Goal: Task Accomplishment & Management: Manage account settings

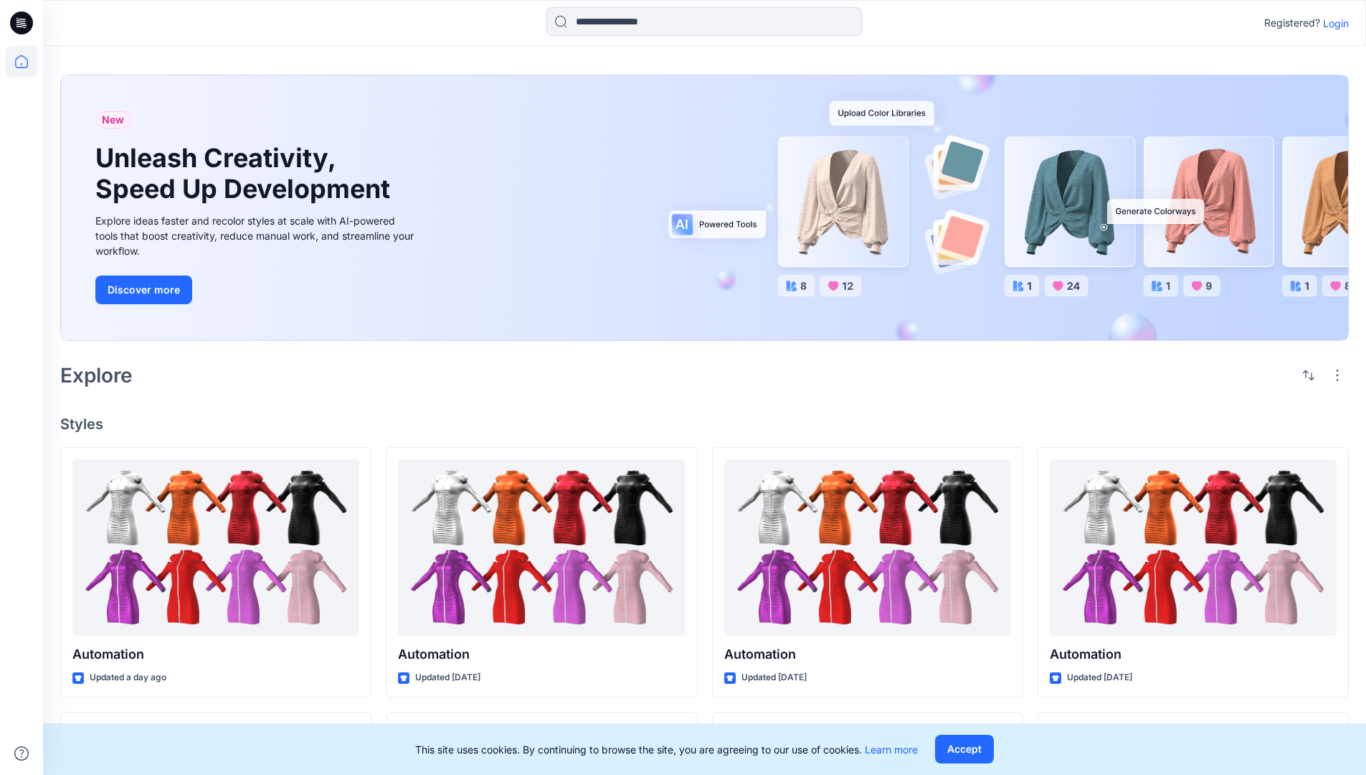
click at [1333, 23] on p "Login" at bounding box center [1336, 23] width 26 height 15
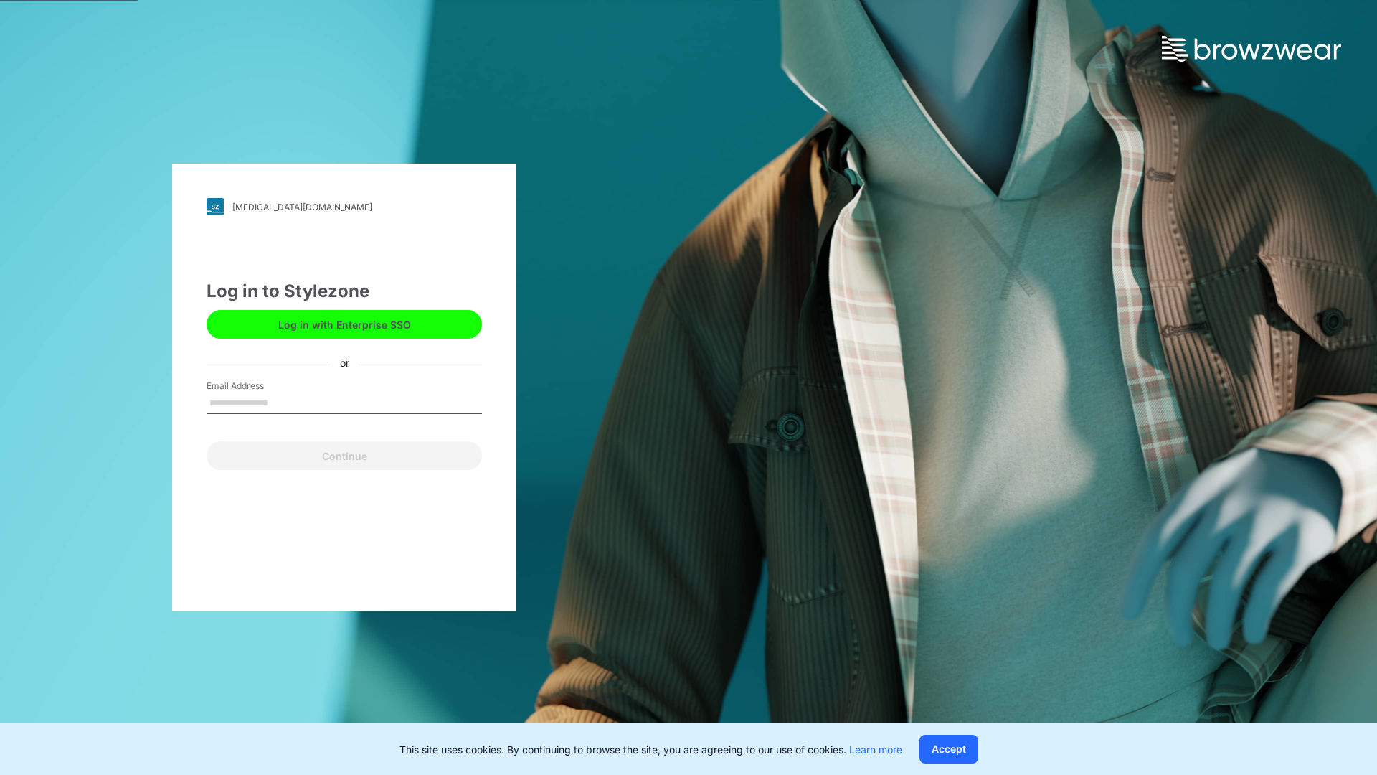
click at [283, 402] on input "Email Address" at bounding box center [344, 403] width 275 height 22
type input "**********"
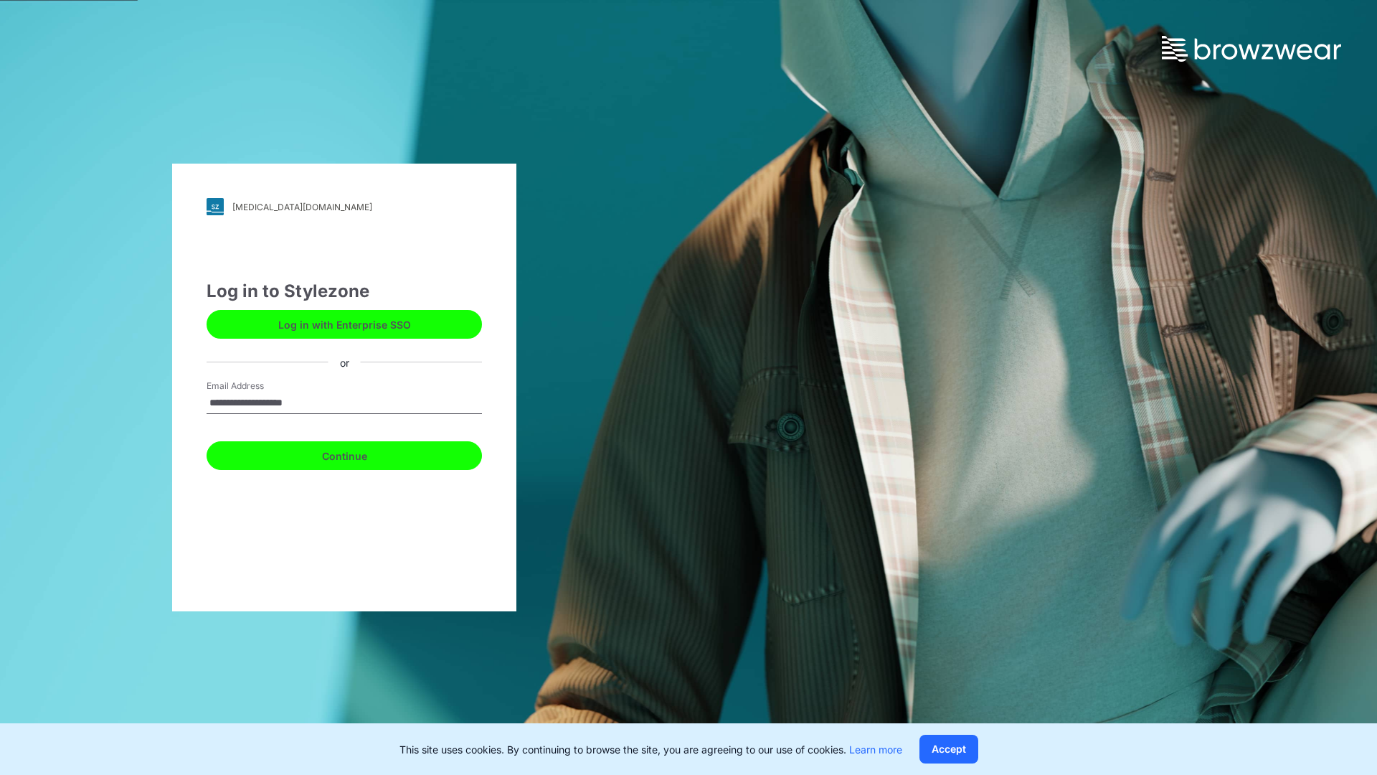
click at [360, 453] on button "Continue" at bounding box center [344, 455] width 275 height 29
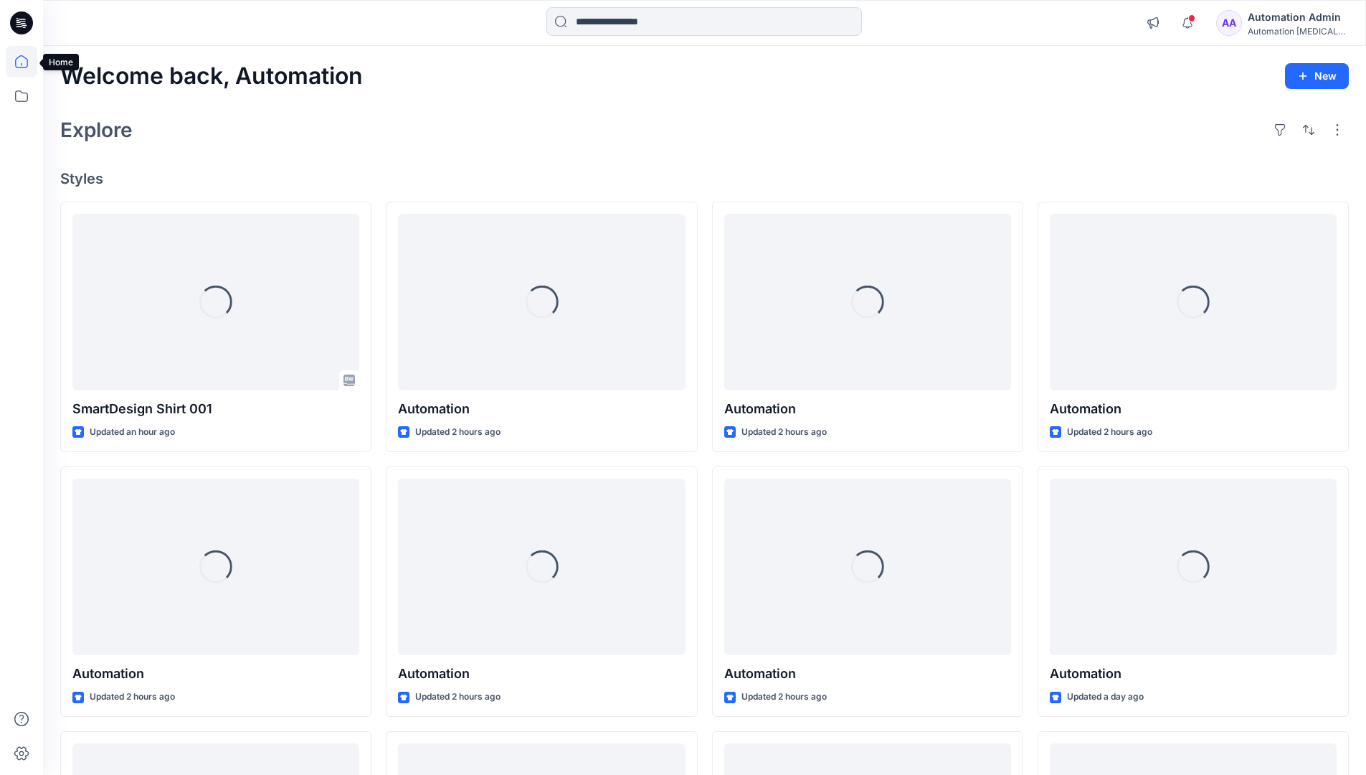
click at [27, 62] on icon at bounding box center [21, 61] width 13 height 13
click at [20, 97] on icon at bounding box center [22, 96] width 32 height 32
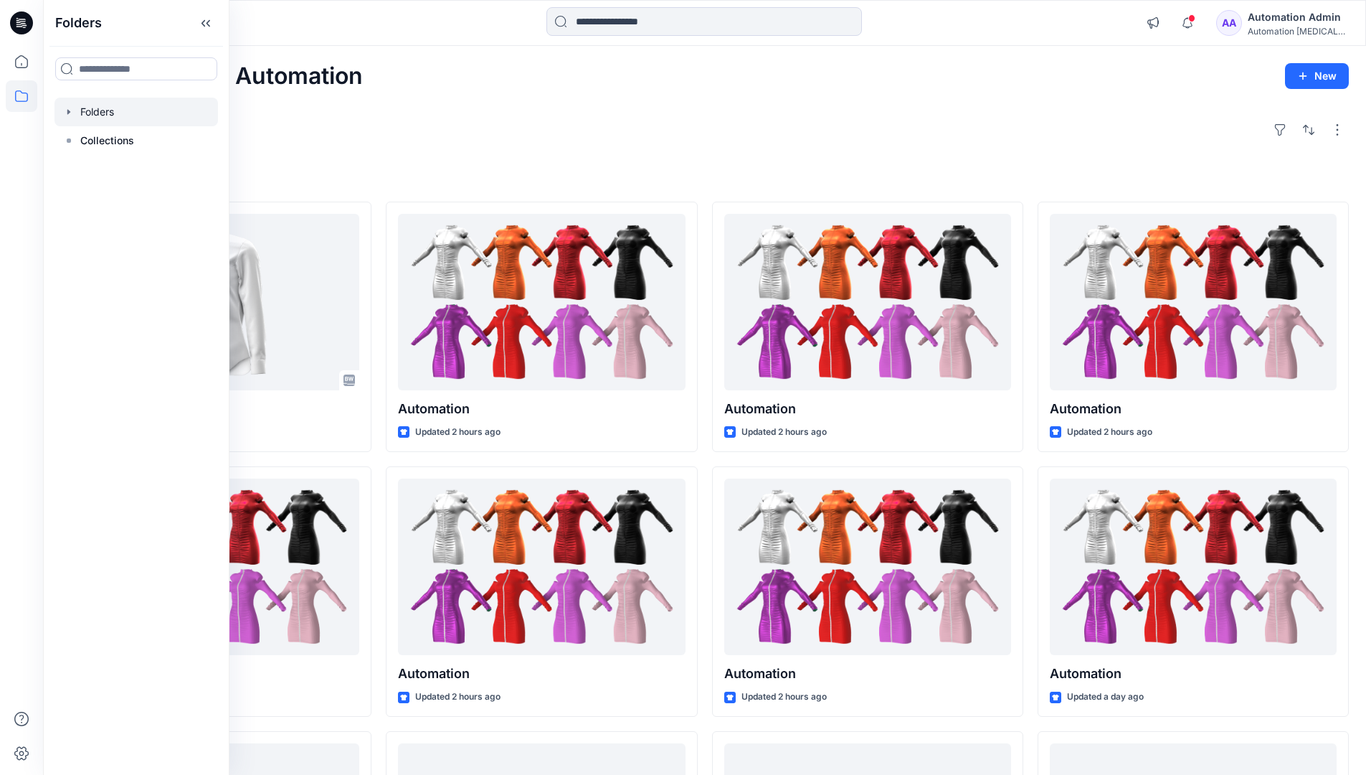
click at [116, 110] on div at bounding box center [137, 112] width 164 height 29
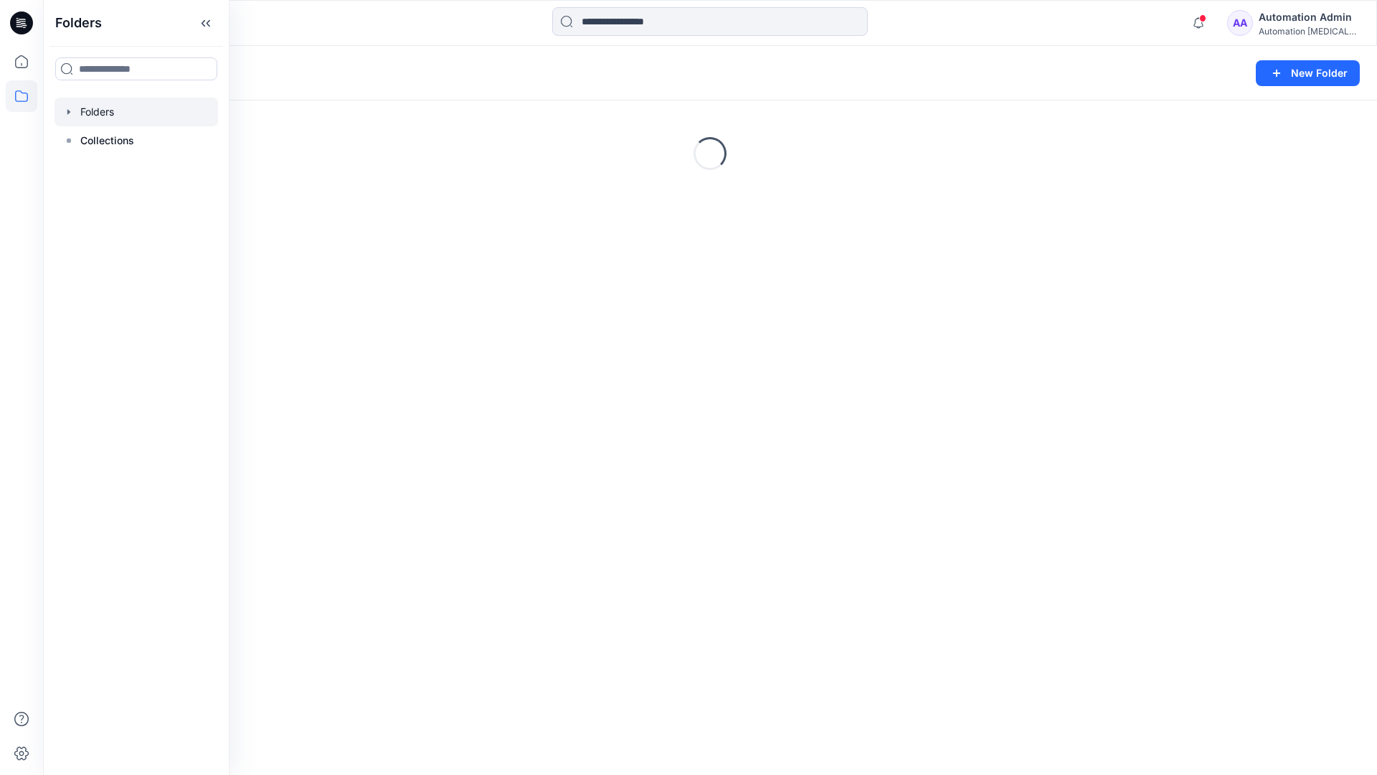
click at [835, 422] on div "Folders New Folder Loading..." at bounding box center [710, 410] width 1334 height 729
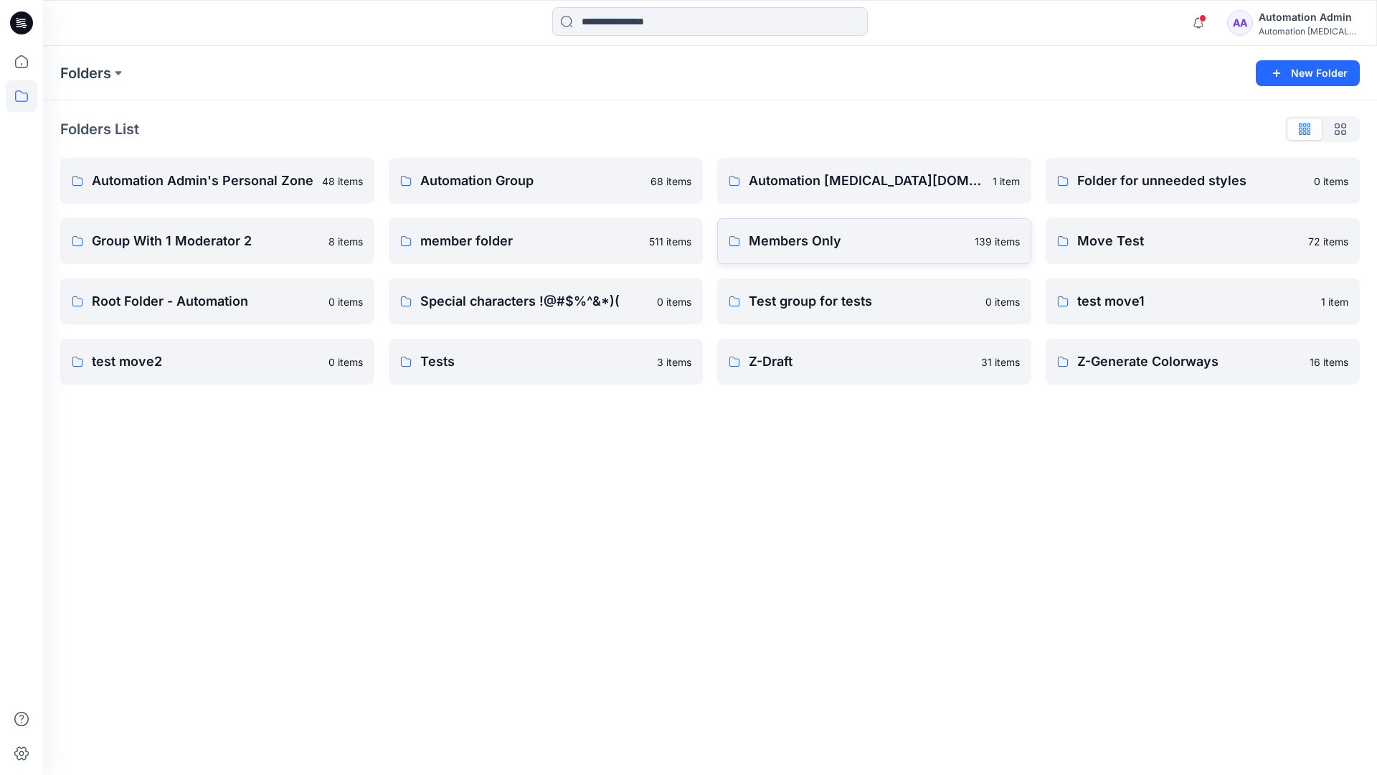
click at [876, 252] on link "Members Only 139 items" at bounding box center [874, 241] width 314 height 46
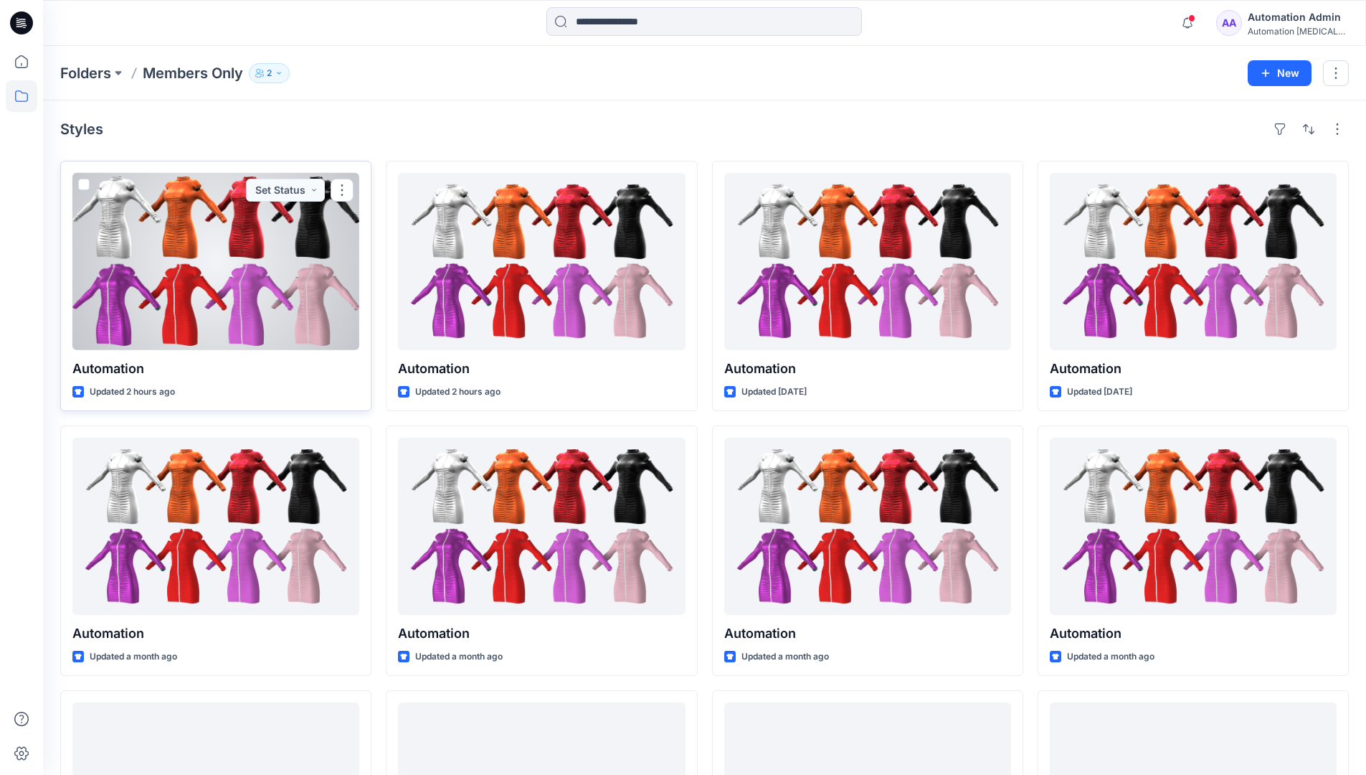
click at [82, 184] on span at bounding box center [83, 184] width 11 height 11
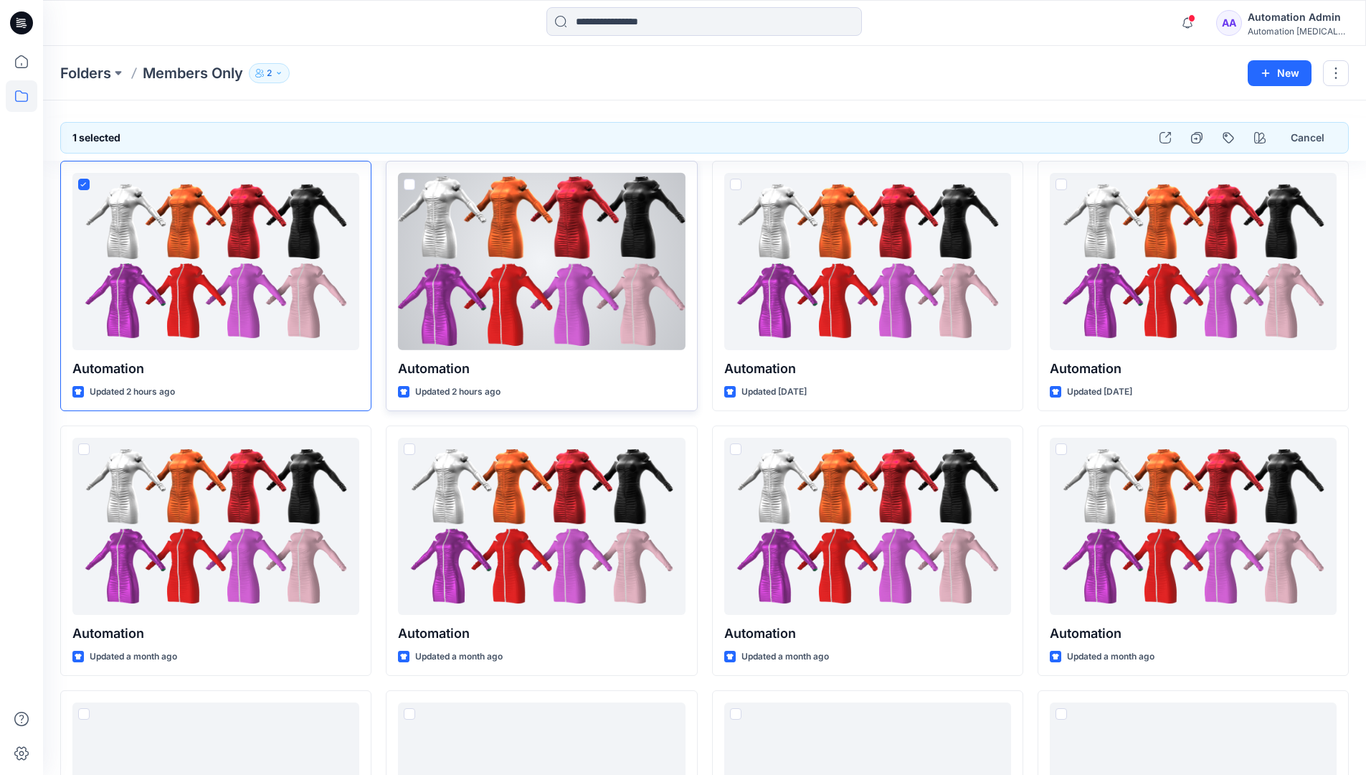
click at [409, 183] on span at bounding box center [409, 184] width 11 height 11
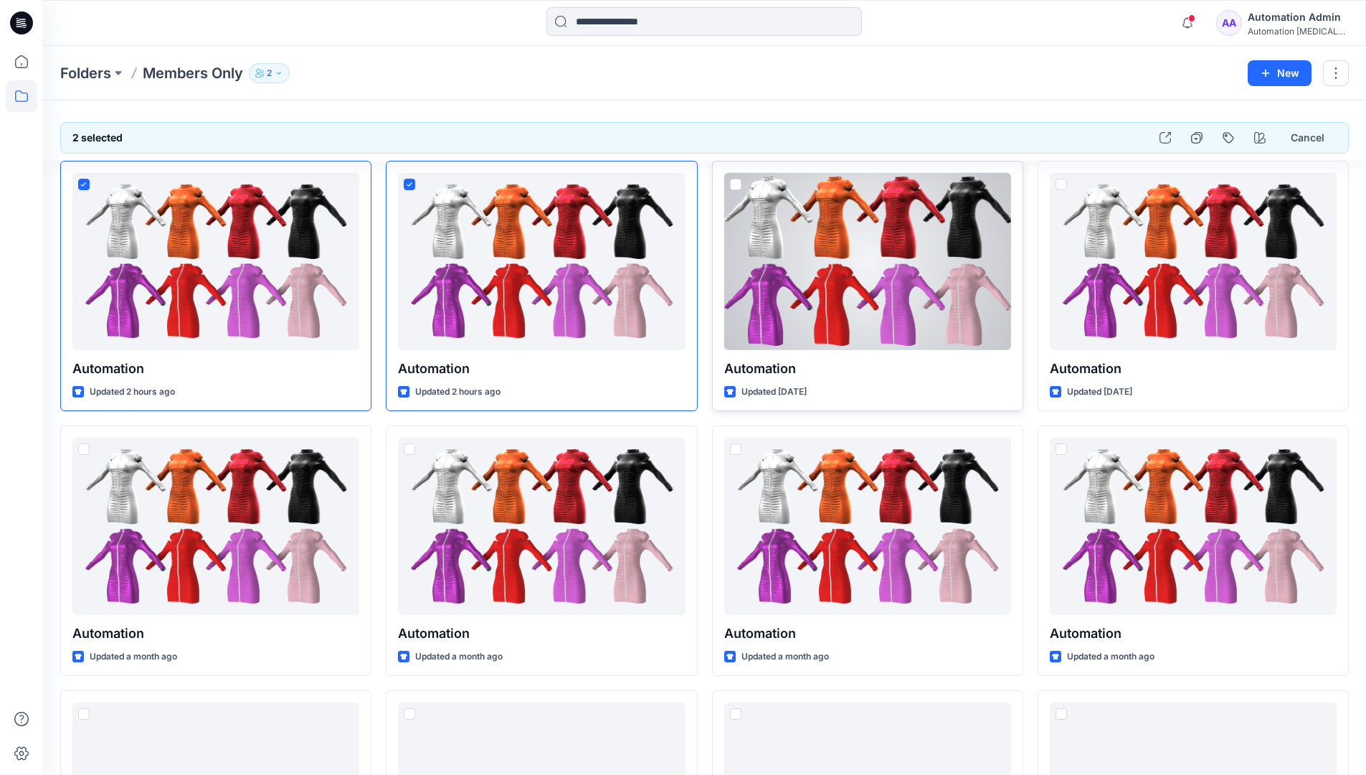
click at [739, 184] on span at bounding box center [735, 184] width 11 height 11
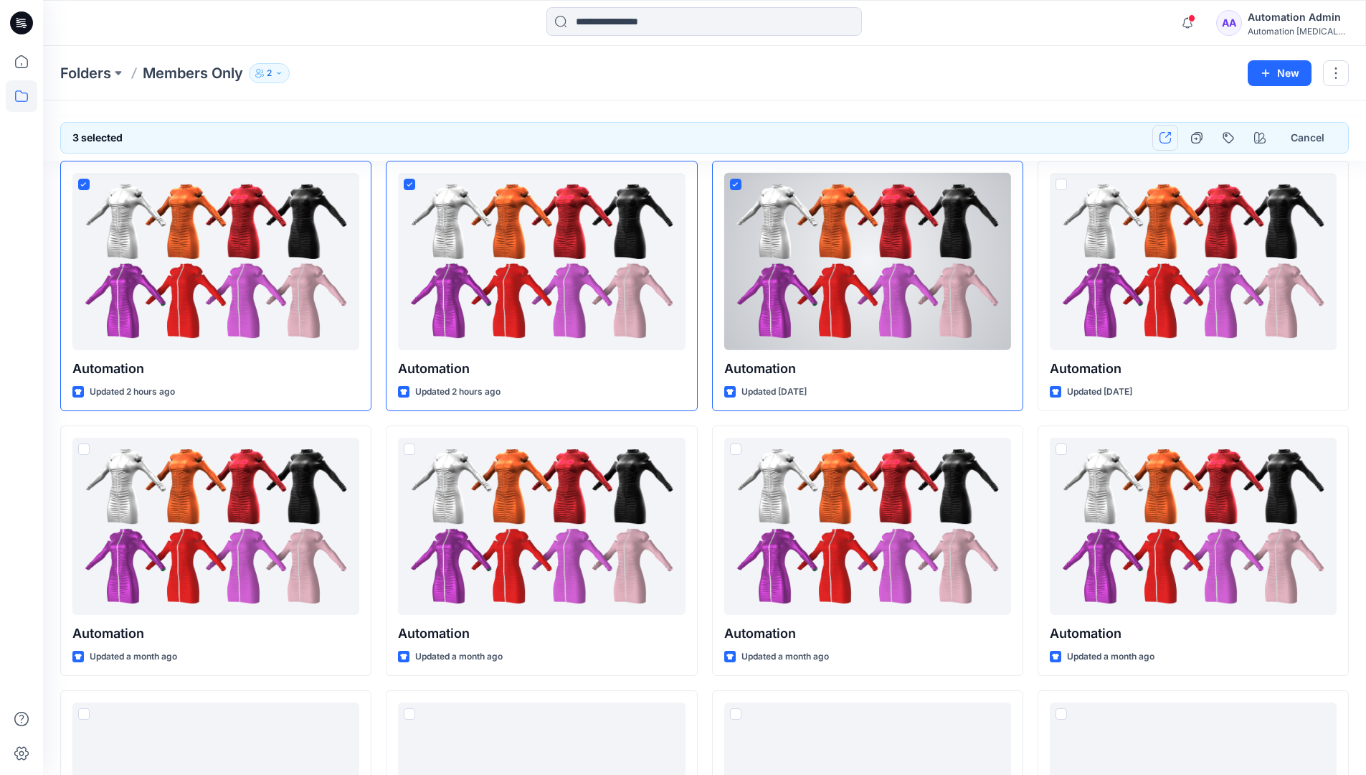
click at [1165, 138] on icon "button" at bounding box center [1165, 137] width 11 height 11
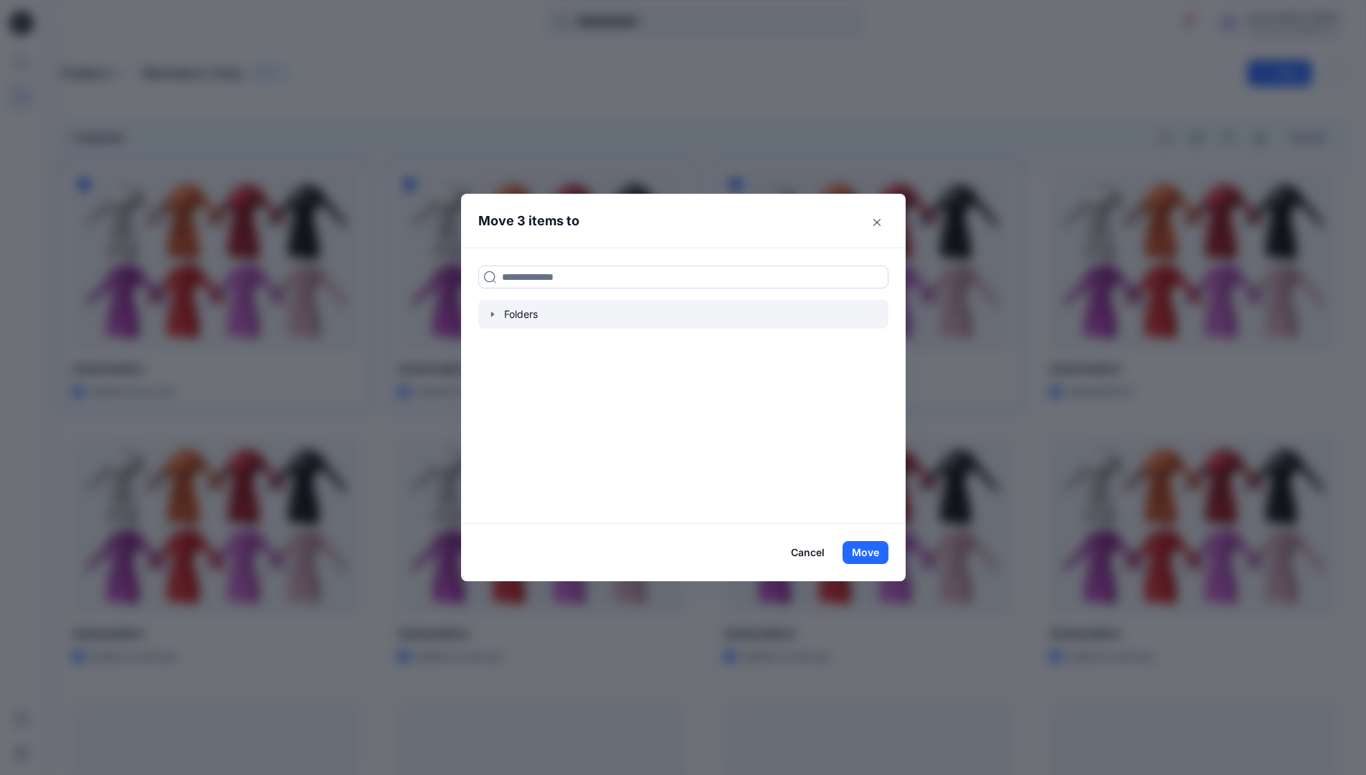
click at [495, 316] on icon "button" at bounding box center [492, 313] width 11 height 11
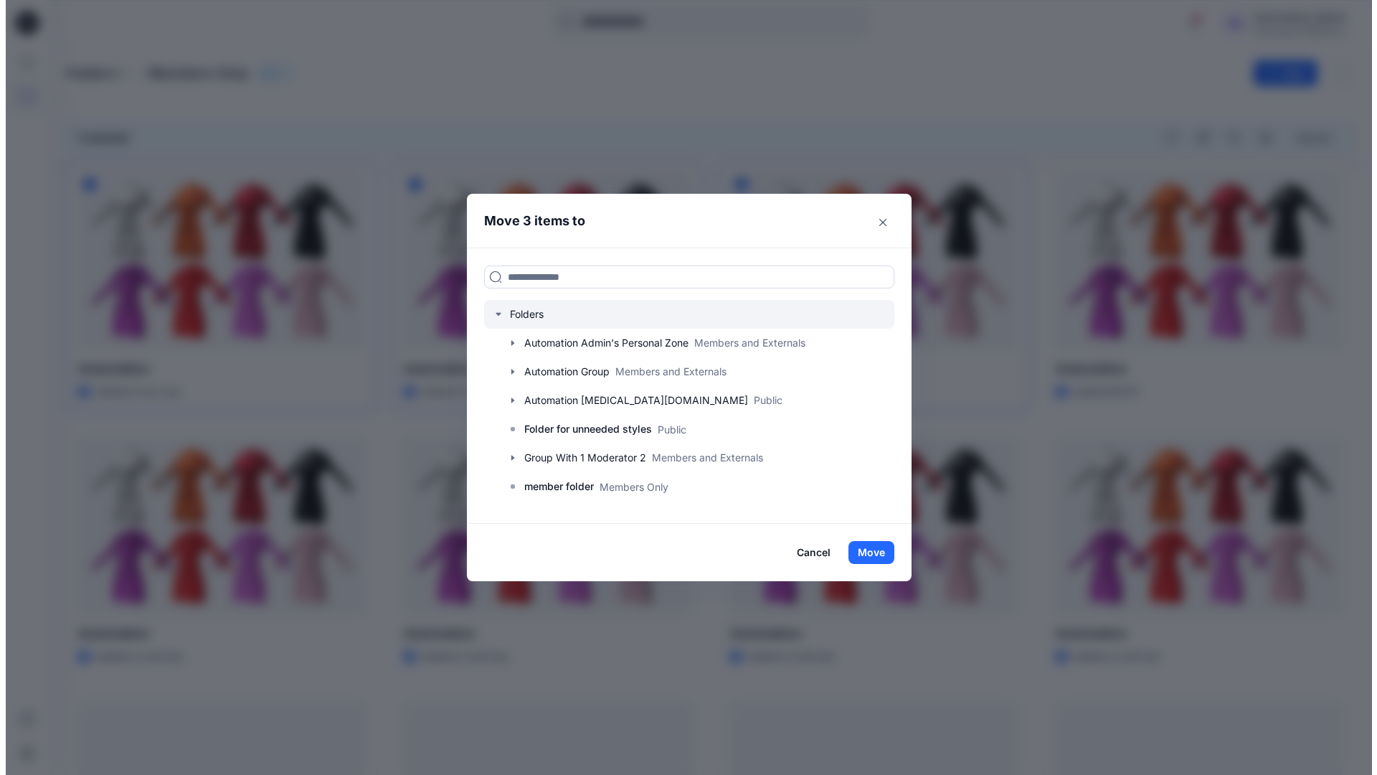
scroll to position [282, 0]
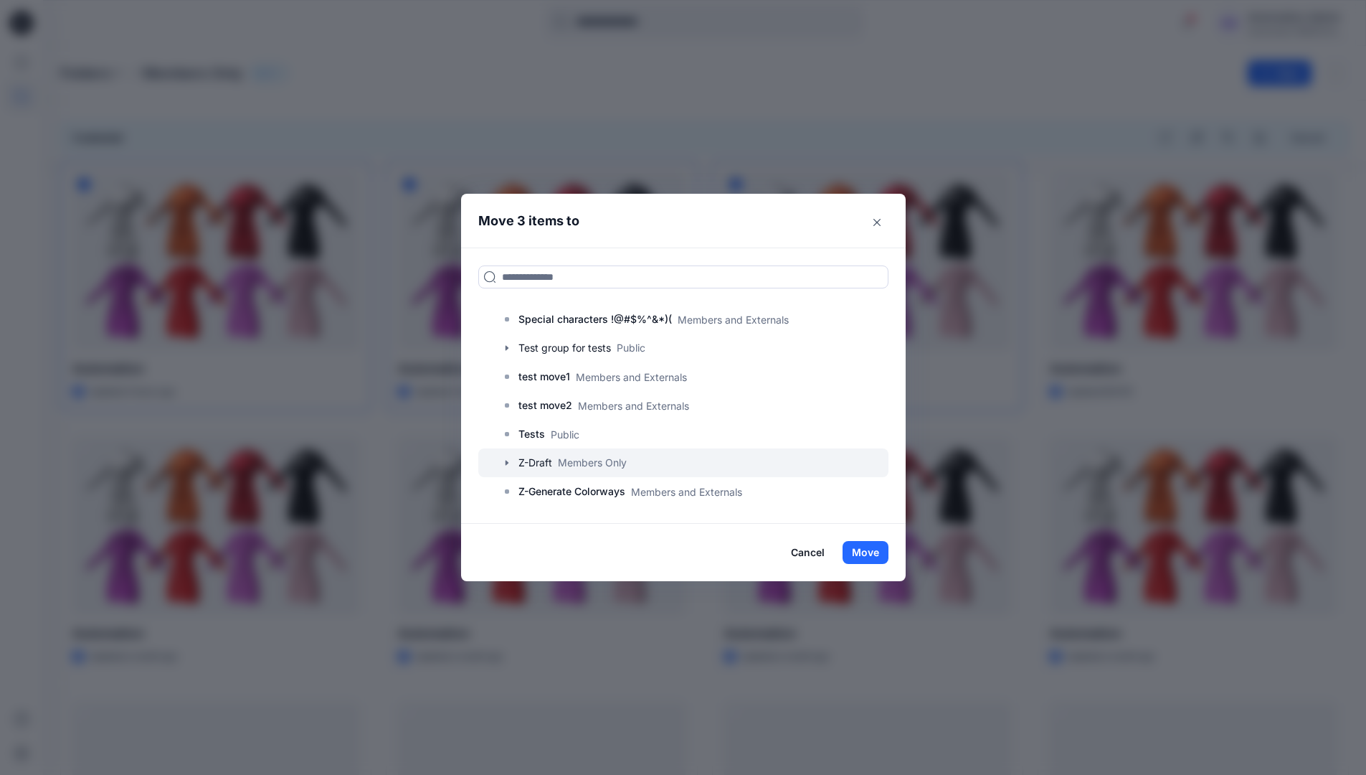
click at [545, 463] on div at bounding box center [683, 462] width 410 height 29
click at [866, 552] on button "Move" at bounding box center [866, 552] width 46 height 23
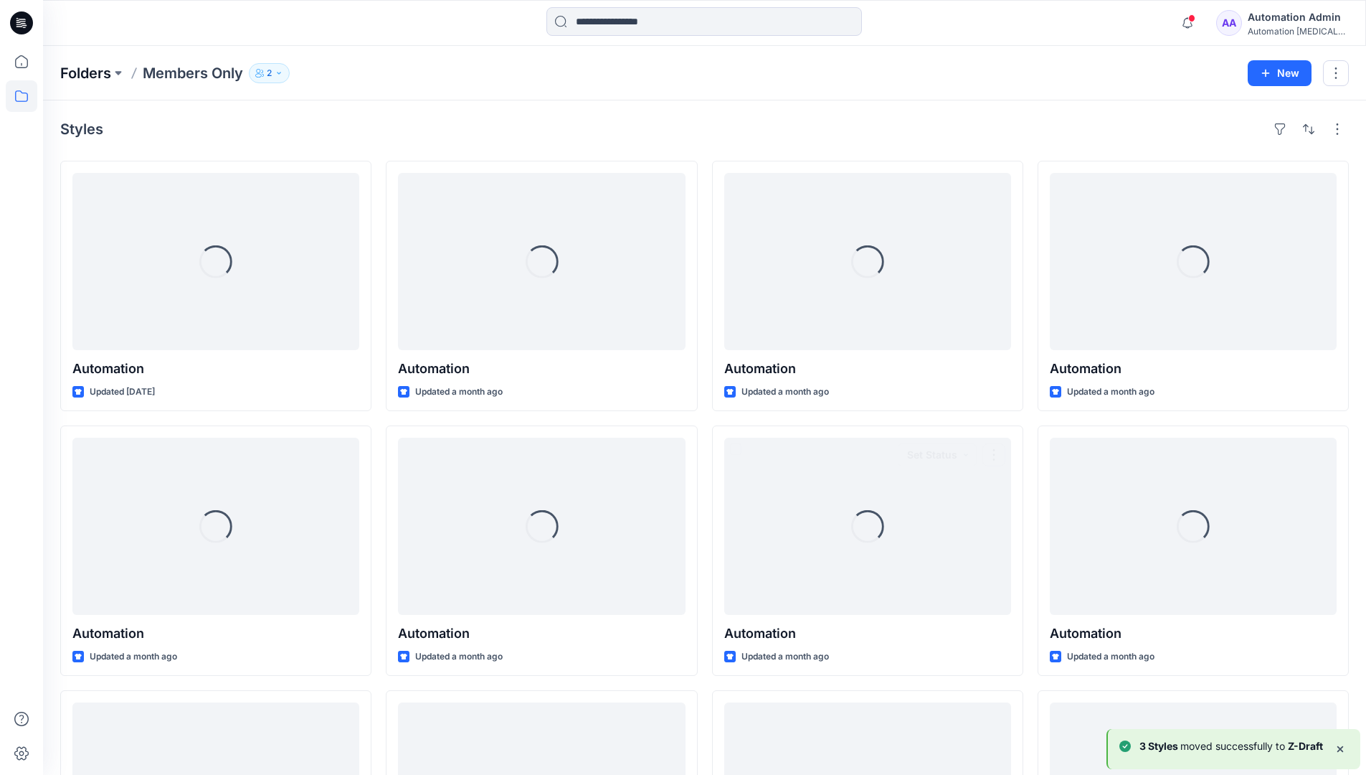
click at [87, 75] on p "Folders" at bounding box center [85, 73] width 51 height 20
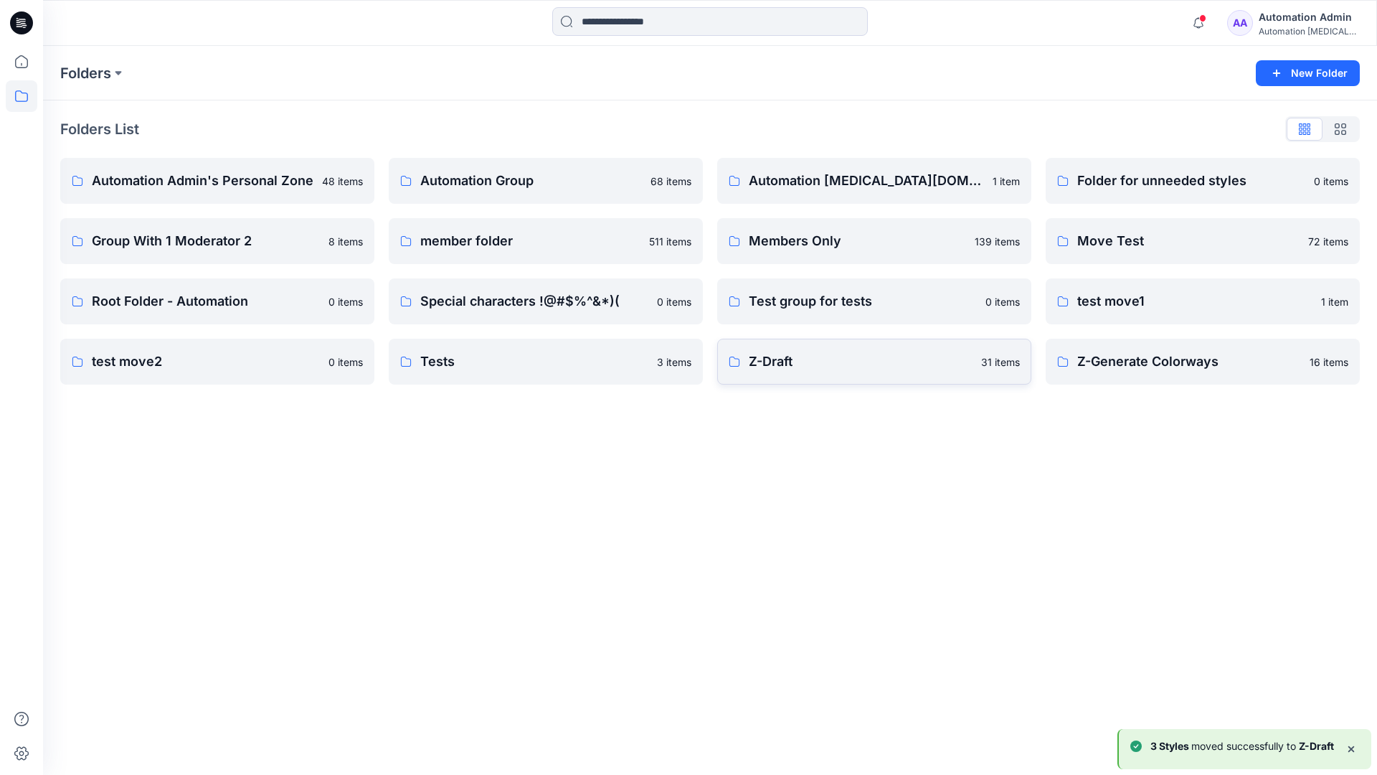
click at [892, 369] on p "Z-Draft" at bounding box center [861, 361] width 224 height 20
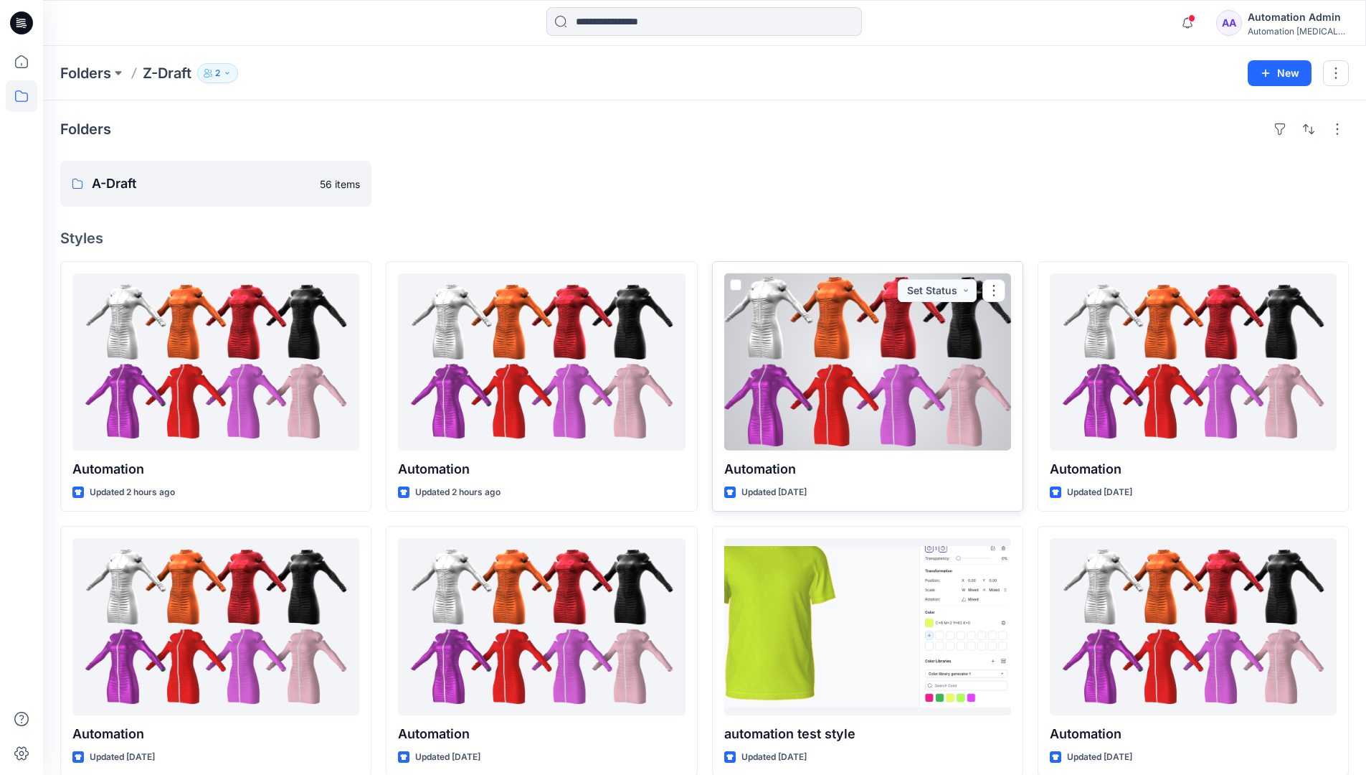
click at [734, 280] on span at bounding box center [735, 284] width 11 height 11
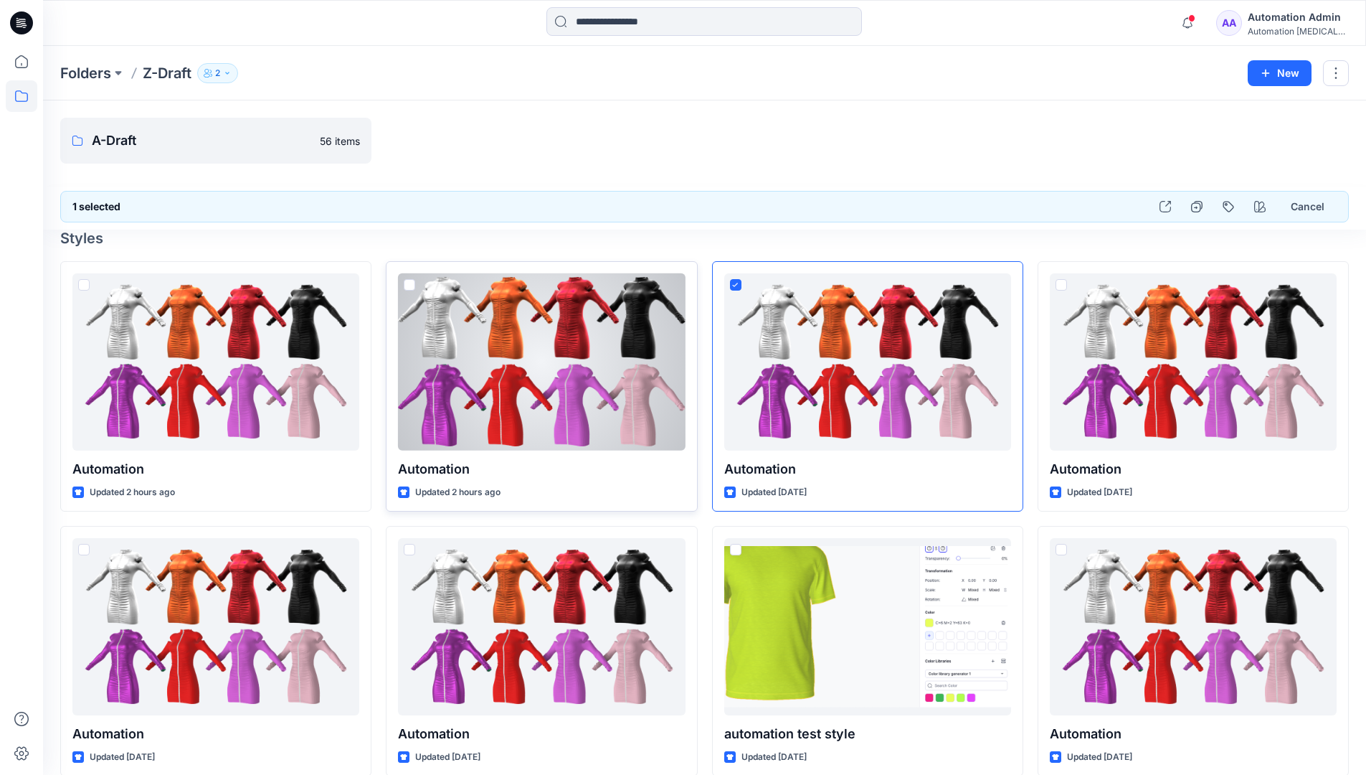
click at [410, 287] on span at bounding box center [409, 284] width 11 height 11
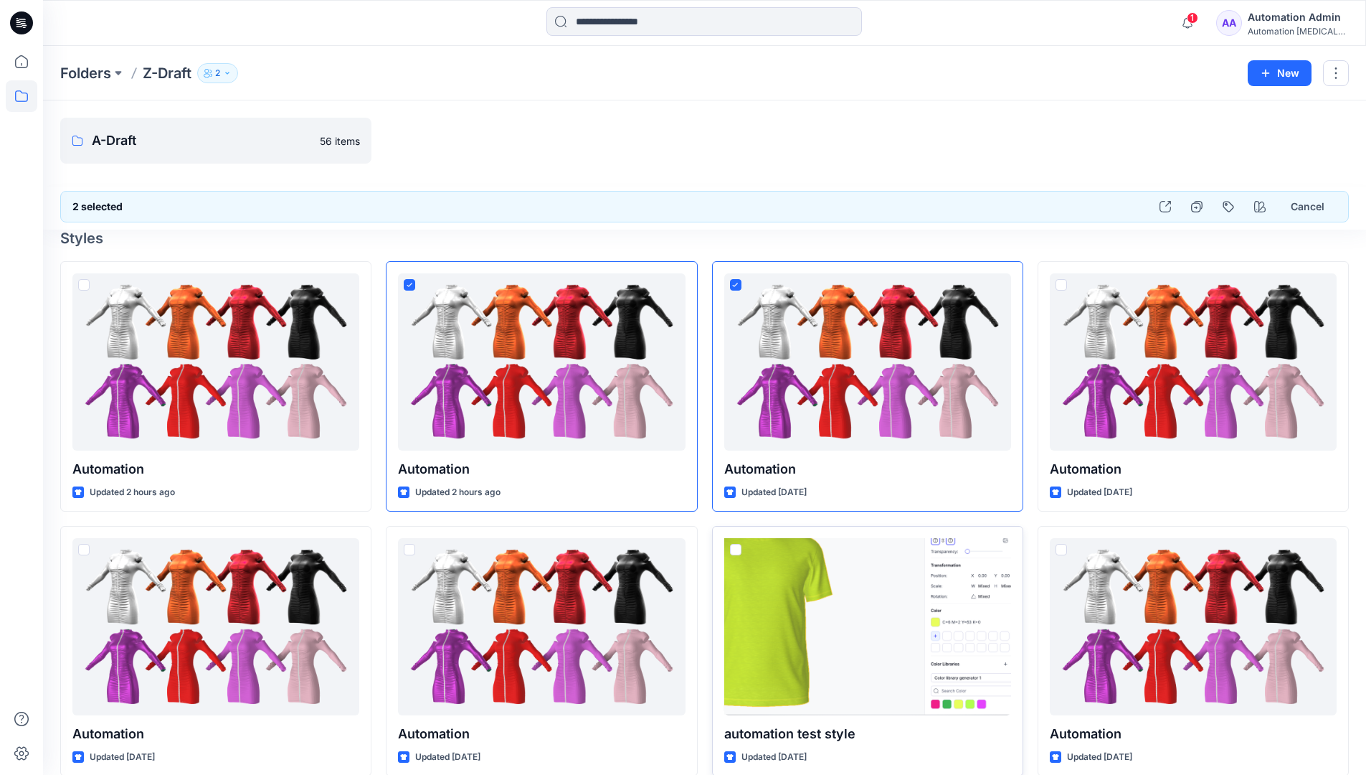
click at [734, 552] on span at bounding box center [735, 549] width 11 height 11
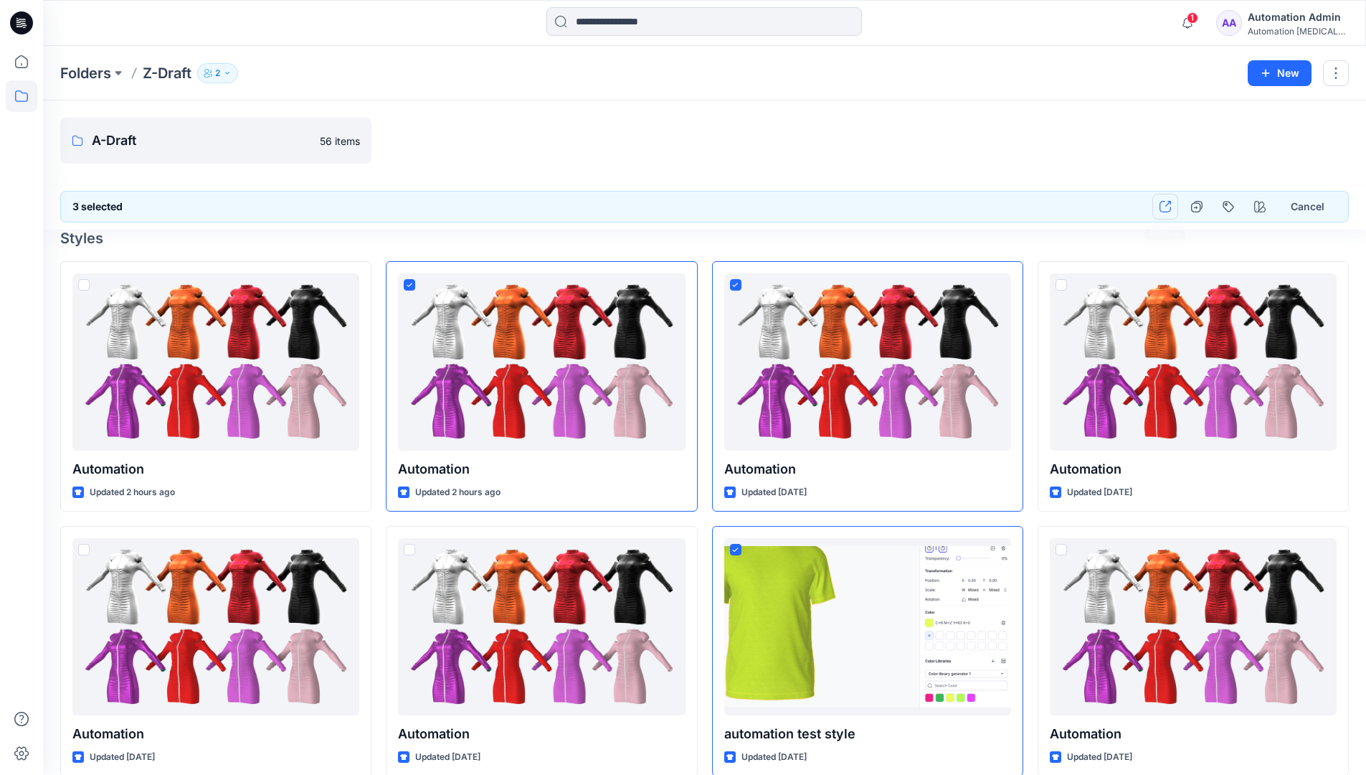
click at [1166, 207] on icon "button" at bounding box center [1165, 206] width 11 height 11
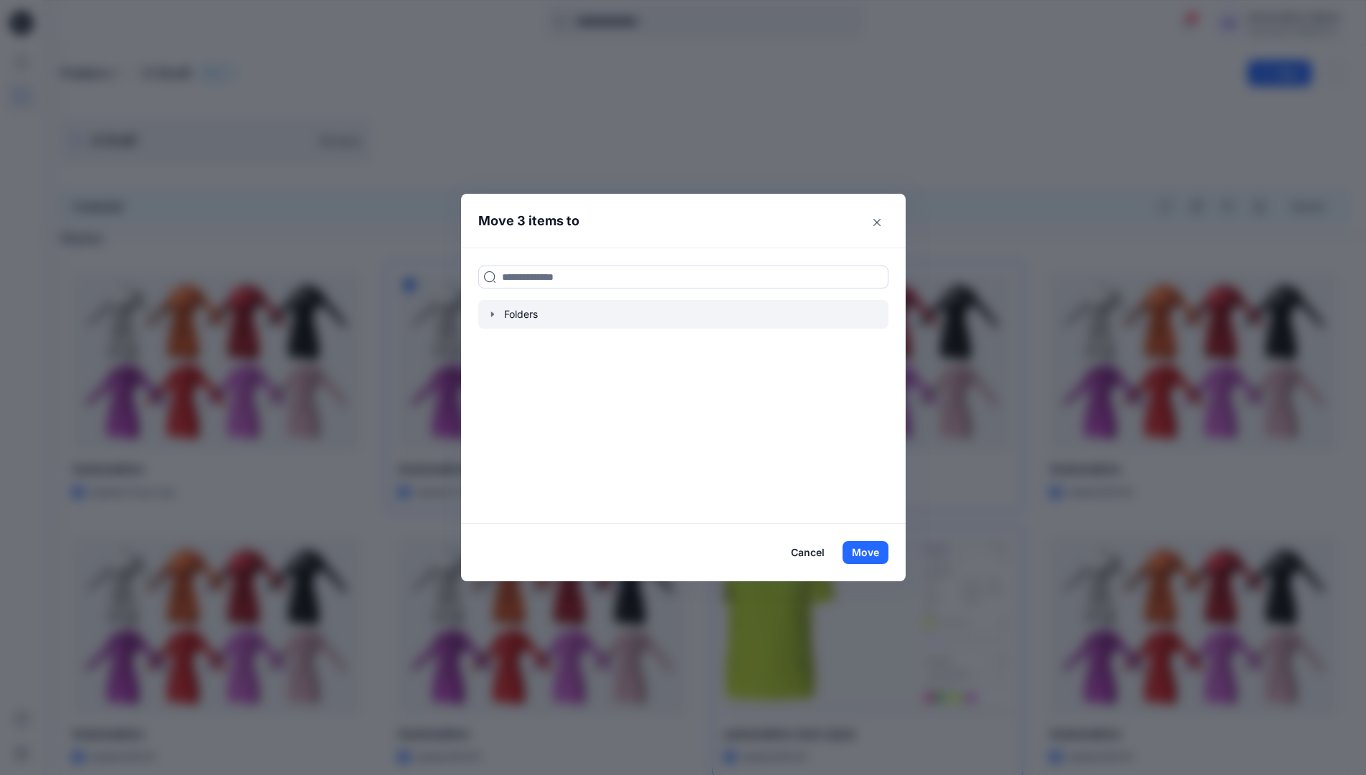
click at [493, 315] on icon "button" at bounding box center [492, 313] width 3 height 5
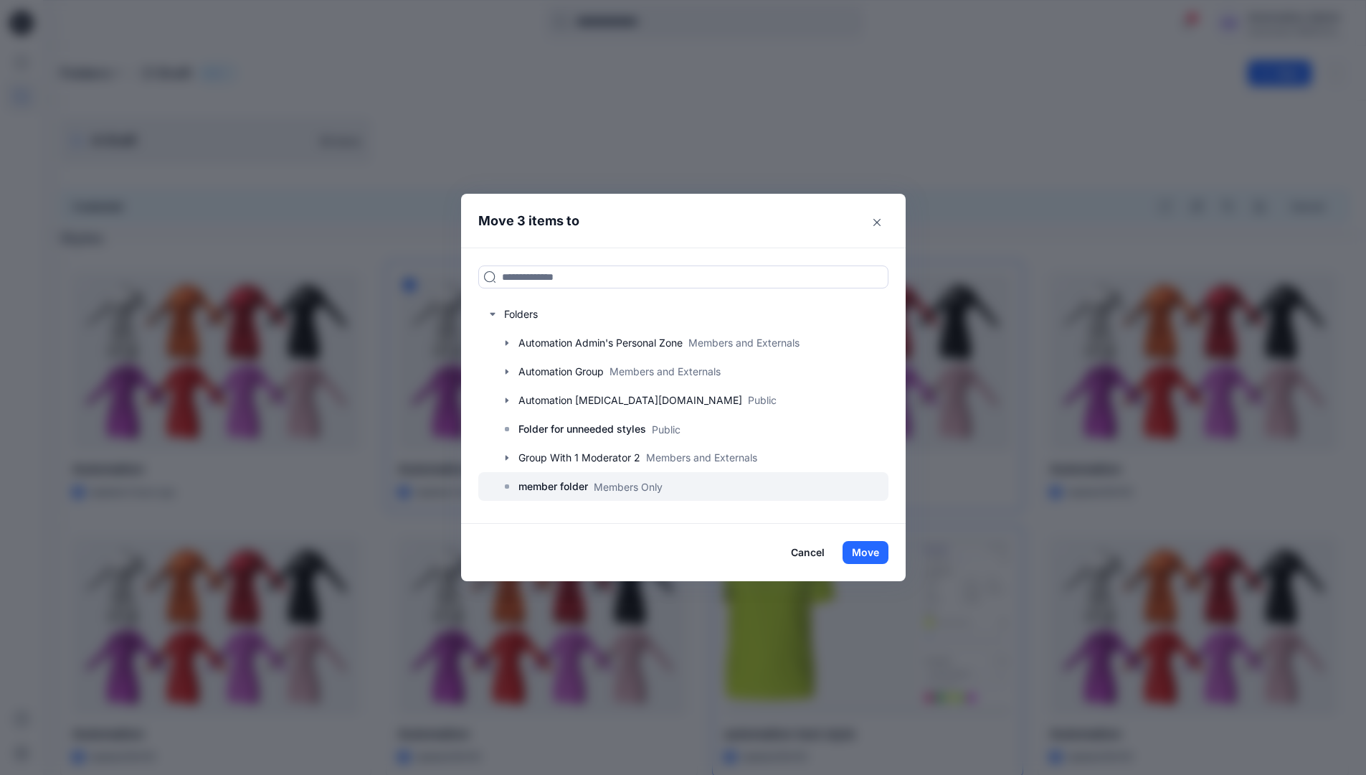
click at [557, 484] on p "member folder" at bounding box center [554, 486] width 70 height 17
click at [869, 552] on button "Move" at bounding box center [866, 552] width 46 height 23
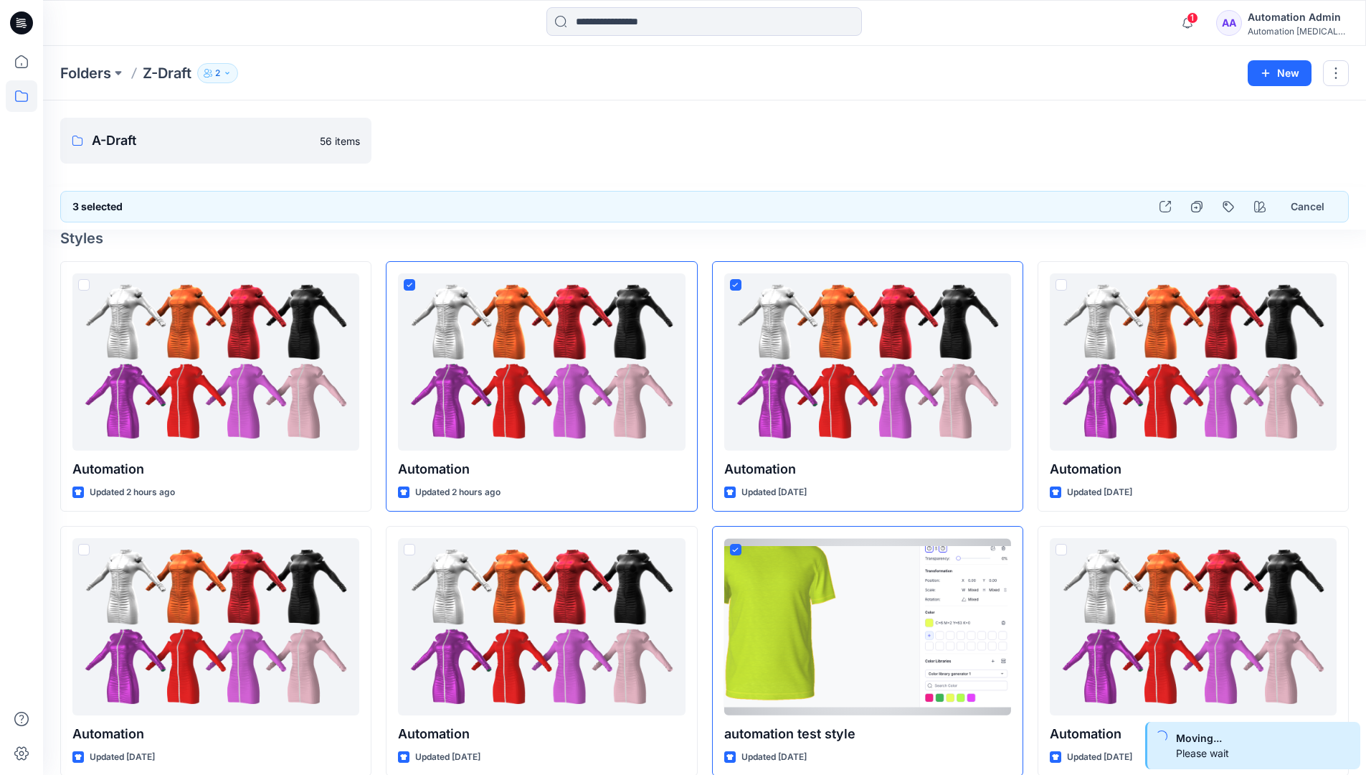
click at [1272, 24] on div "Automation Admin" at bounding box center [1298, 17] width 100 height 17
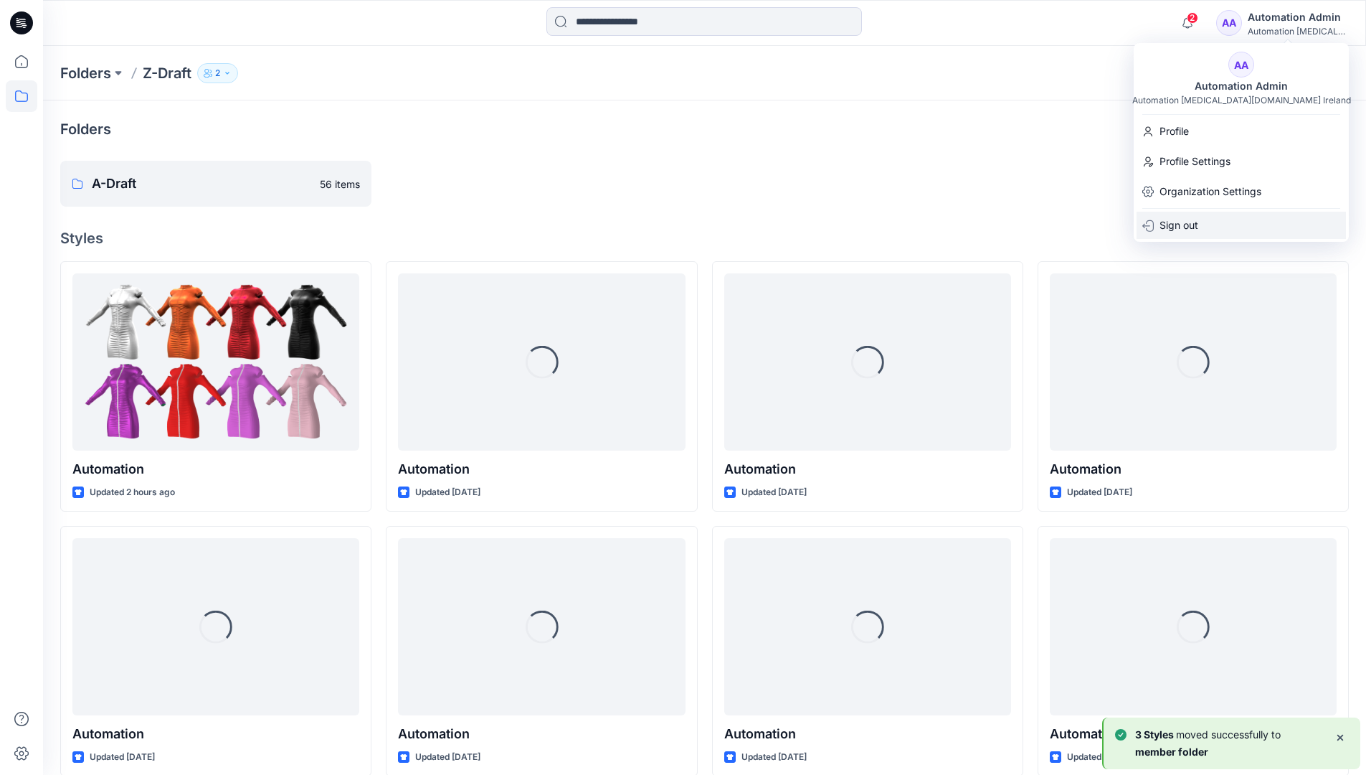
click at [1187, 219] on p "Sign out" at bounding box center [1179, 225] width 39 height 27
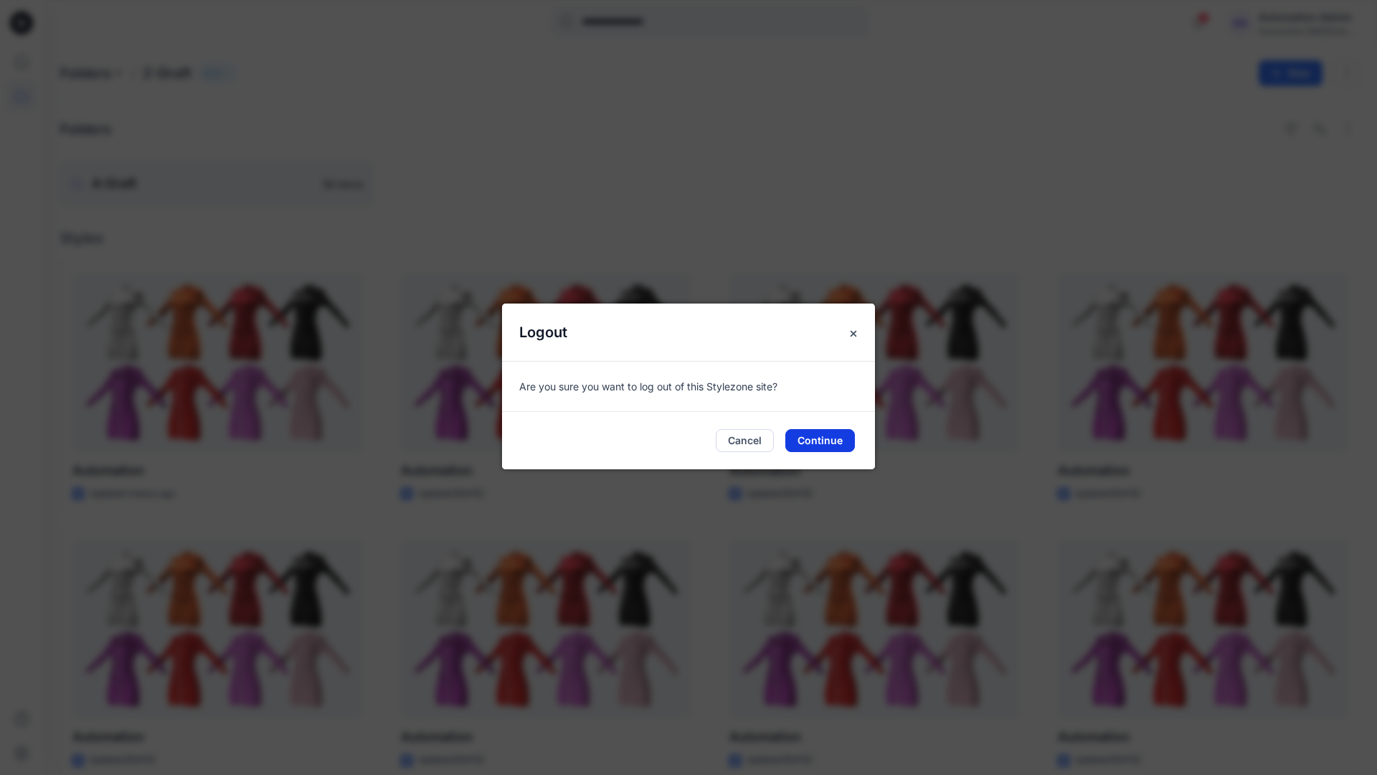
click at [812, 439] on button "Continue" at bounding box center [820, 440] width 70 height 23
